Goal: Communication & Community: Ask a question

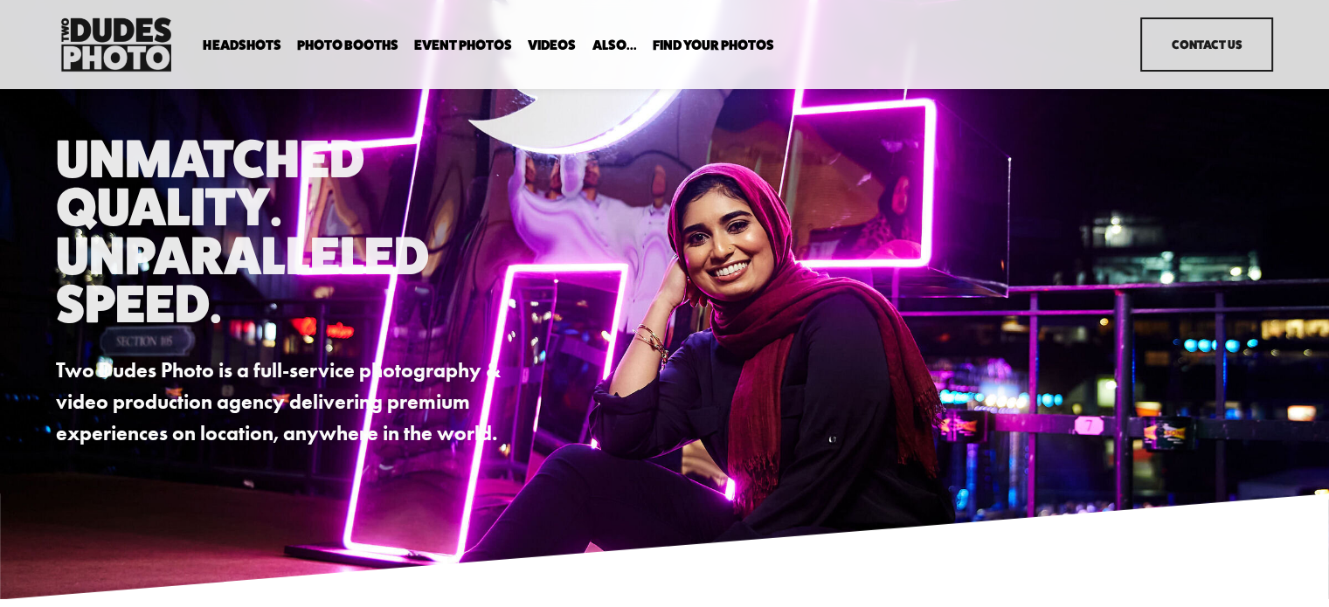
click at [216, 41] on span "Headshots" at bounding box center [242, 45] width 78 height 14
click at [0, 0] on span "Executive / VIP Portraits" at bounding box center [0, 0] width 0 height 0
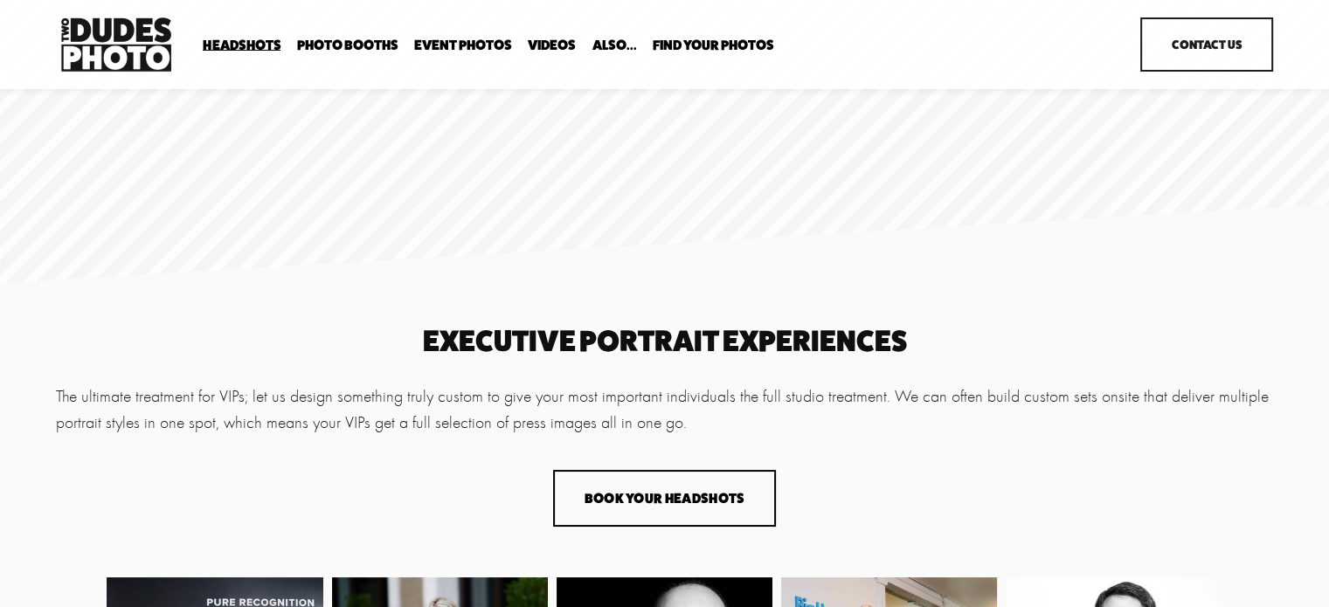
click at [683, 510] on button "Book Your Headshots" at bounding box center [664, 498] width 223 height 57
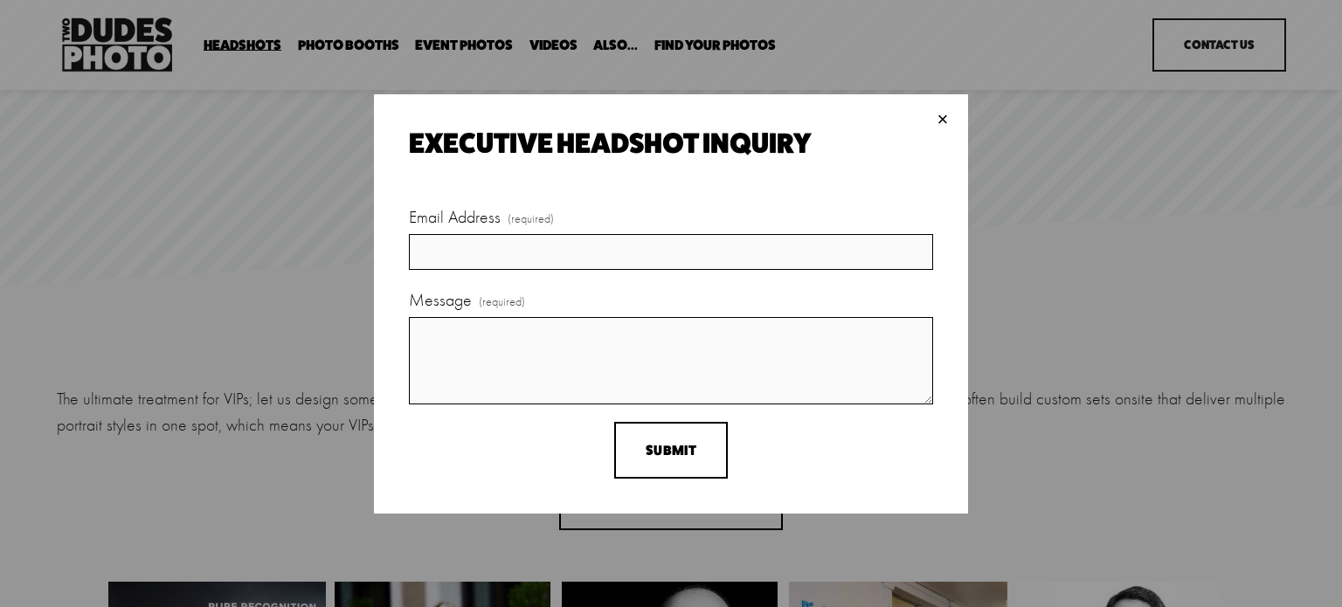
click at [947, 114] on div "×" at bounding box center [942, 119] width 19 height 19
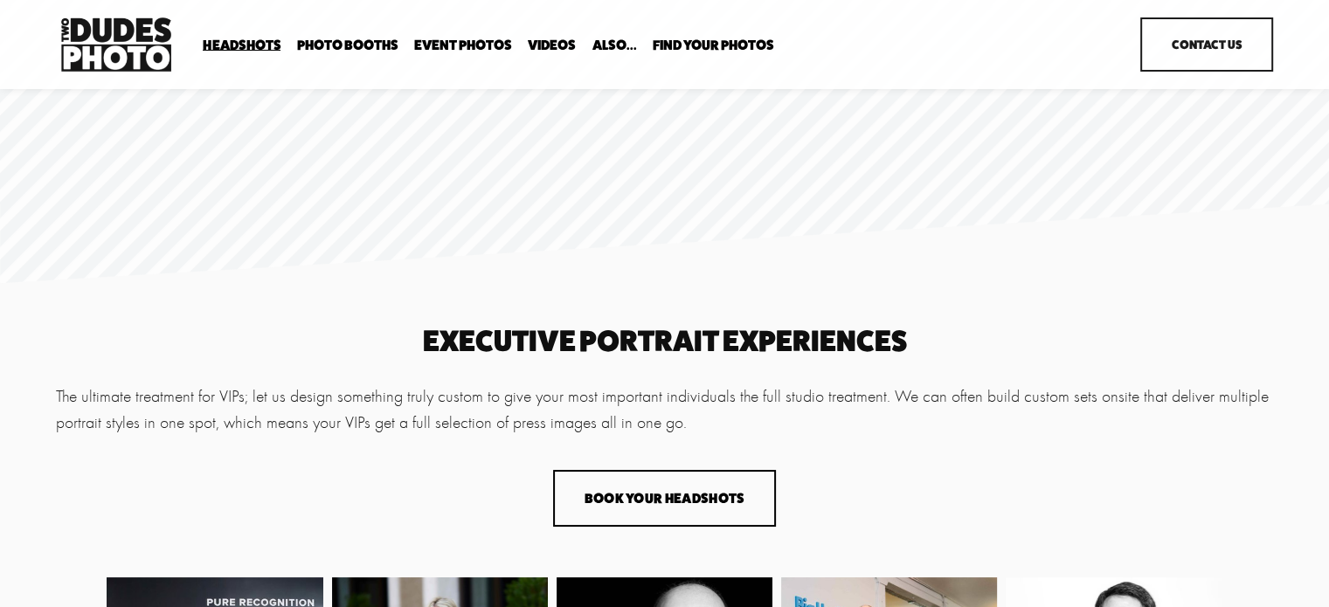
click at [1173, 47] on link "Contact Us" at bounding box center [1207, 44] width 133 height 54
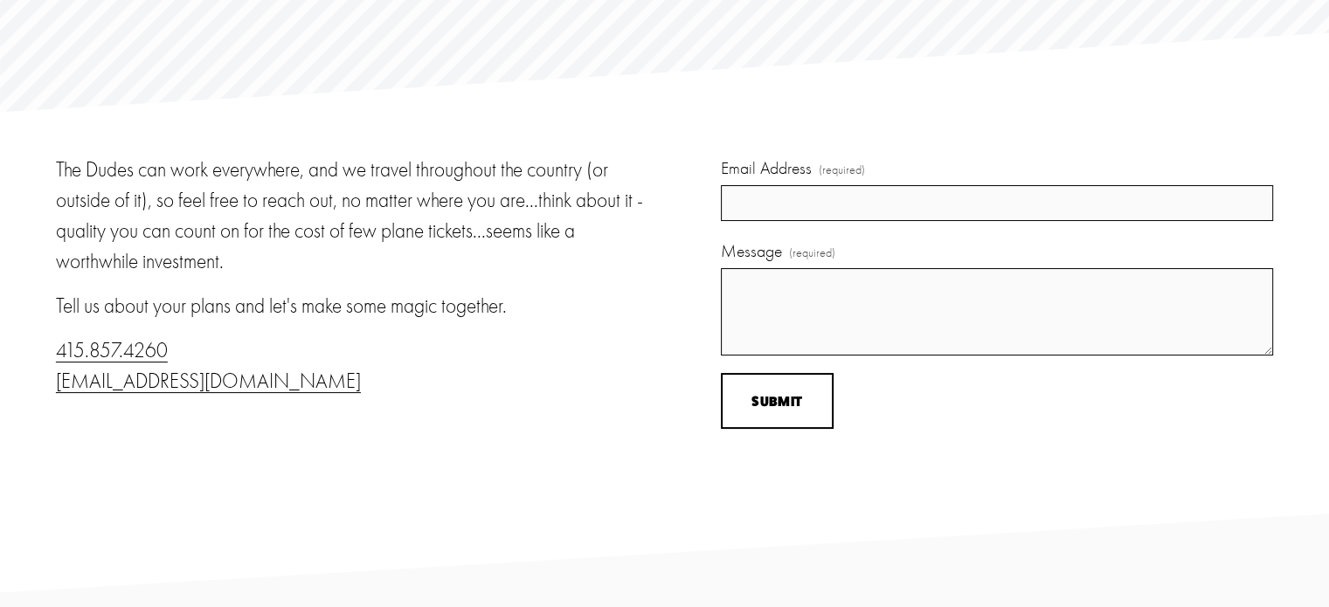
scroll to position [175, 0]
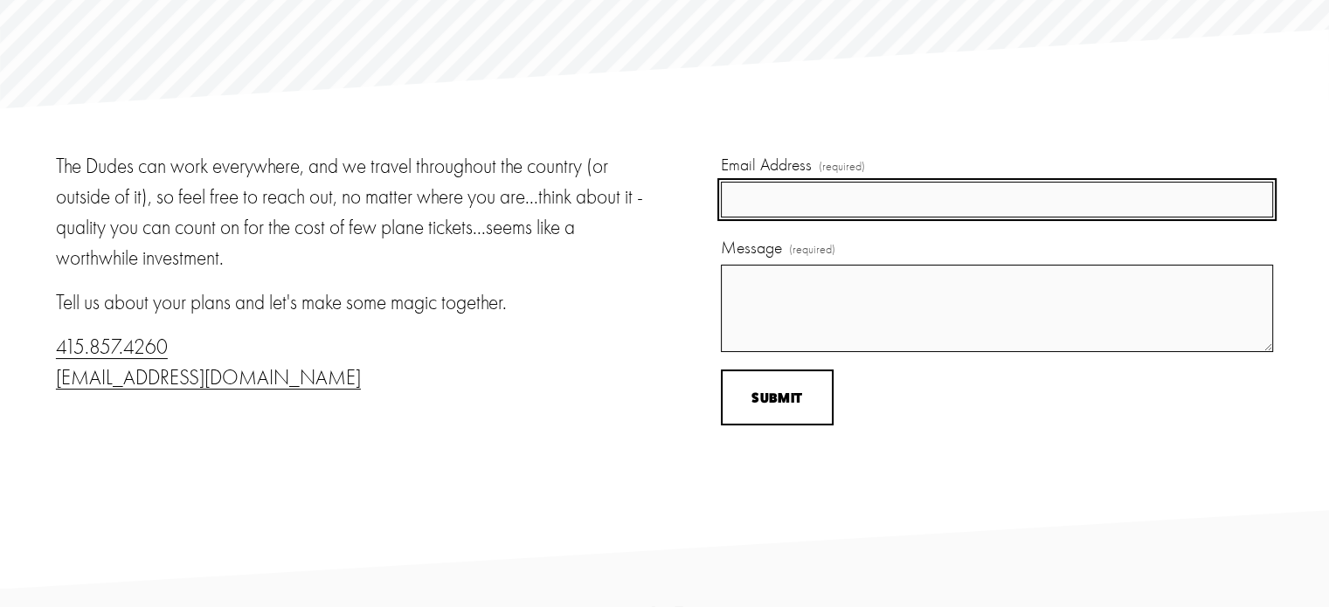
click at [776, 209] on input "Email Address (required)" at bounding box center [997, 200] width 553 height 36
type input "[PERSON_NAME][EMAIL_ADDRESS][DOMAIN_NAME]"
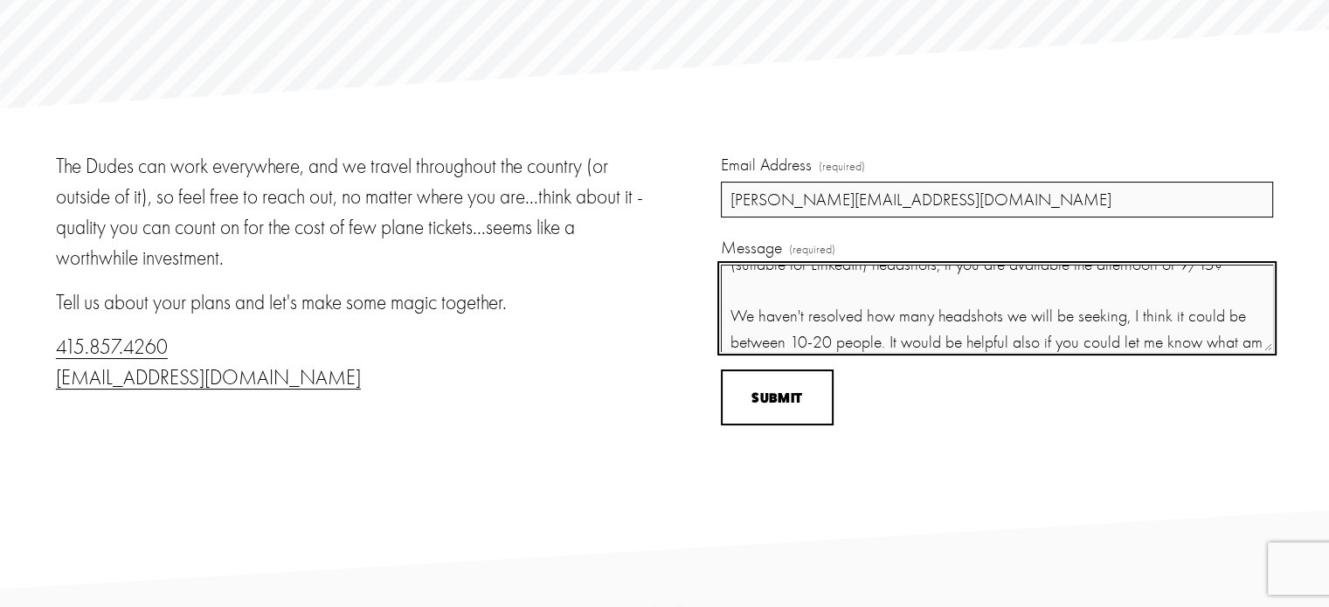
scroll to position [173, 0]
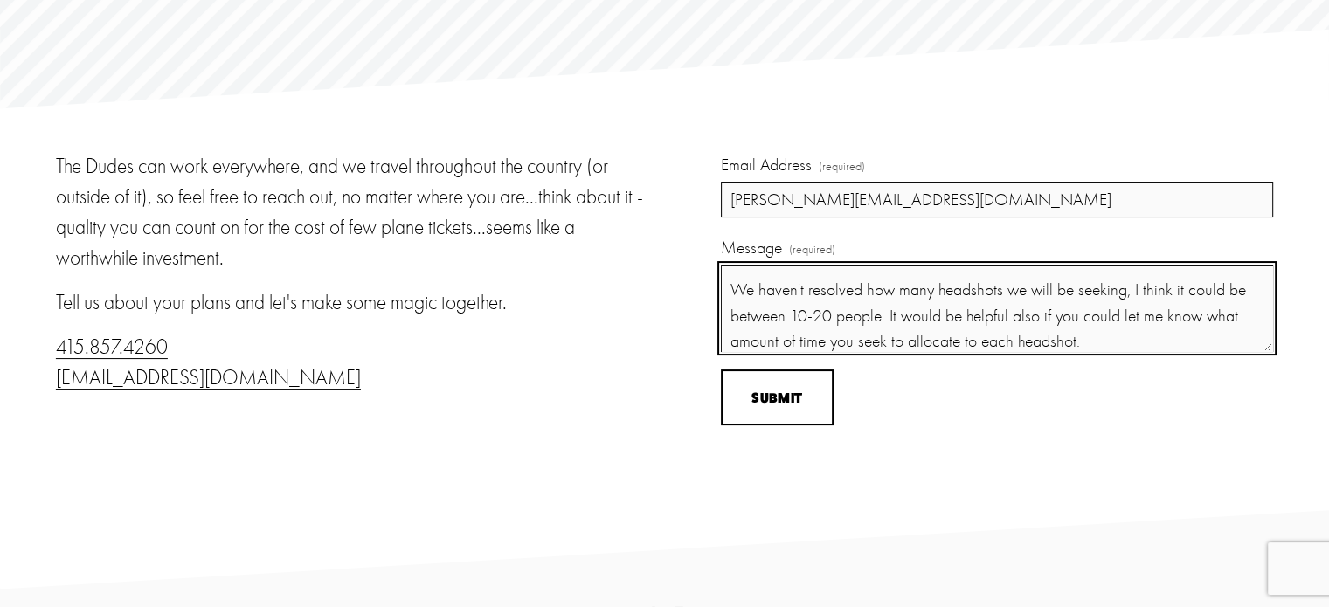
click at [881, 323] on textarea "Hello, [PERSON_NAME] at The Chaminade passed me your information - it's nice to…" at bounding box center [997, 308] width 553 height 87
click at [1193, 343] on textarea "Hello, [PERSON_NAME] at The Chaminade passed me your information - it's nice to…" at bounding box center [997, 308] width 553 height 87
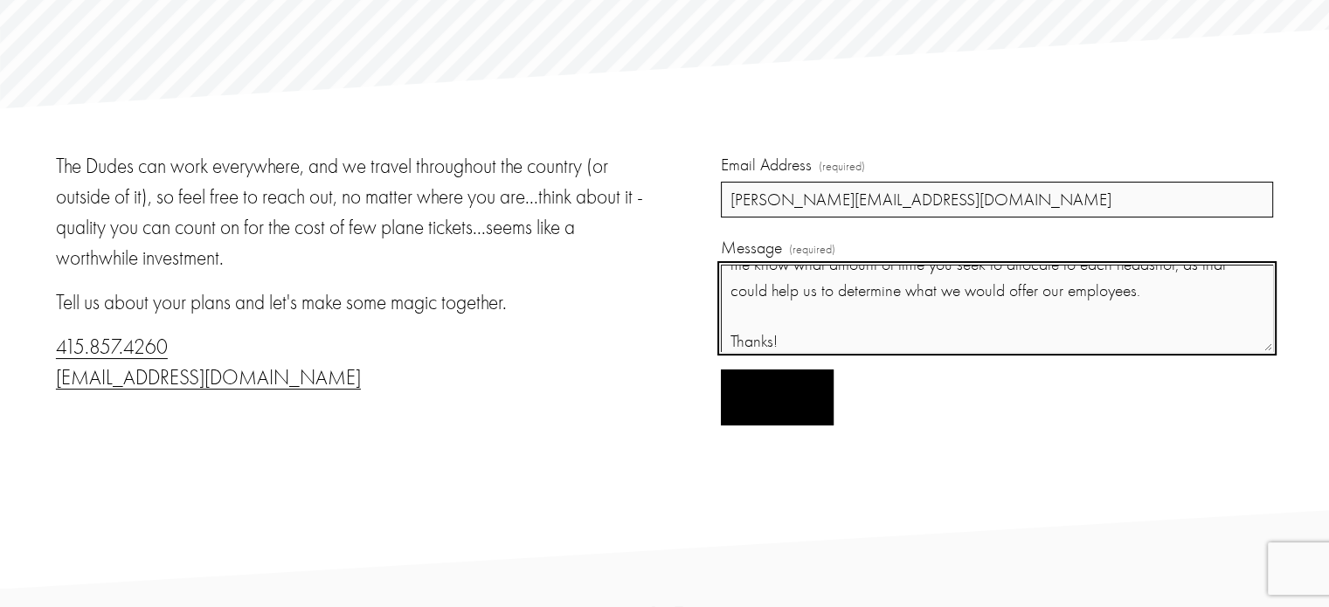
type textarea "Hello, [PERSON_NAME] at The Chaminade passed me your information - it's nice to…"
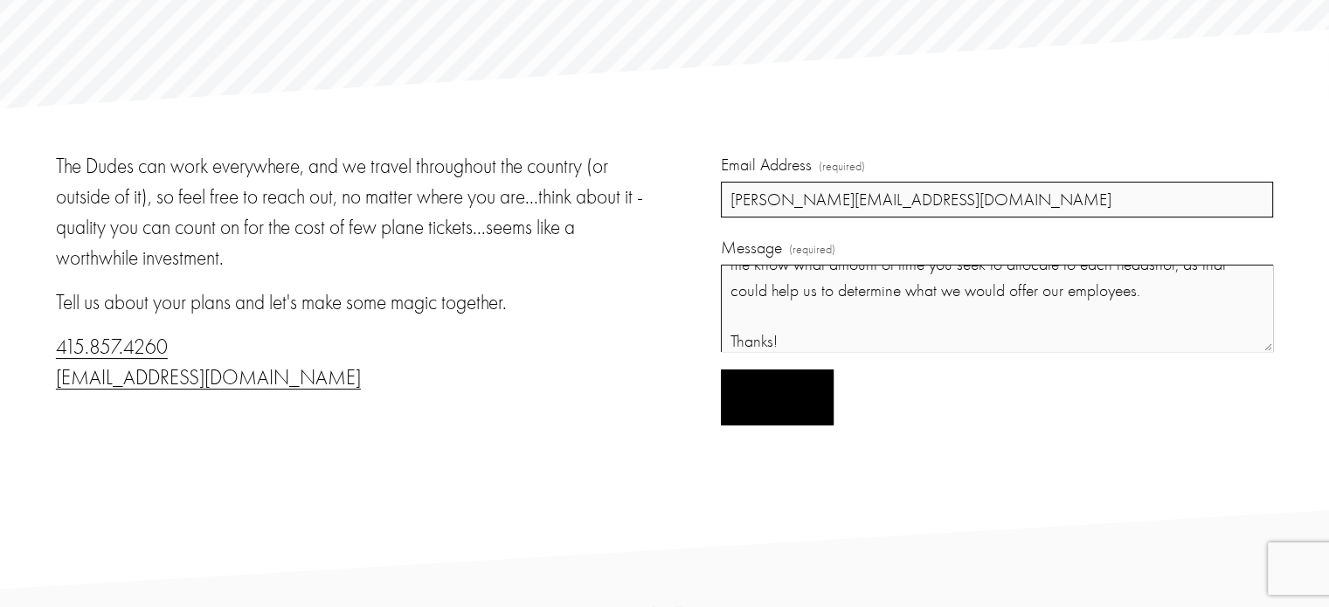
click at [777, 400] on span "Submit" at bounding box center [777, 398] width 51 height 17
